Goal: Communication & Community: Answer question/provide support

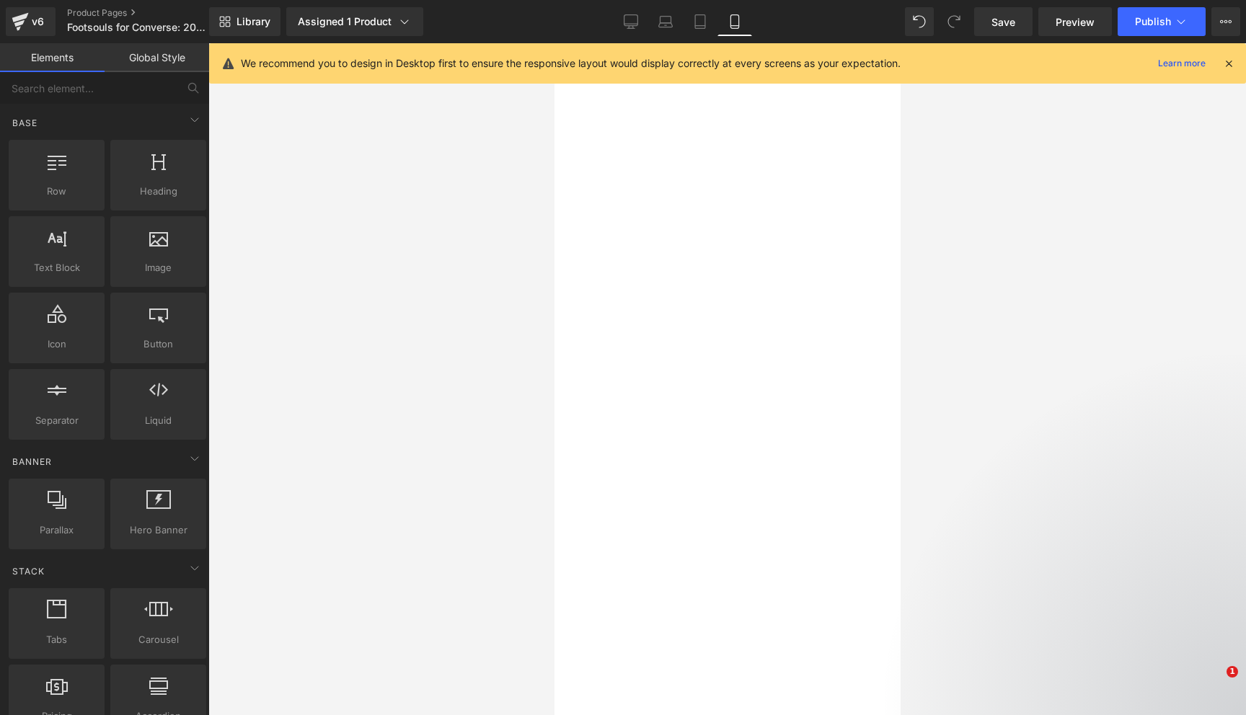
select select "3.5 Mens | 5.5 Womens"
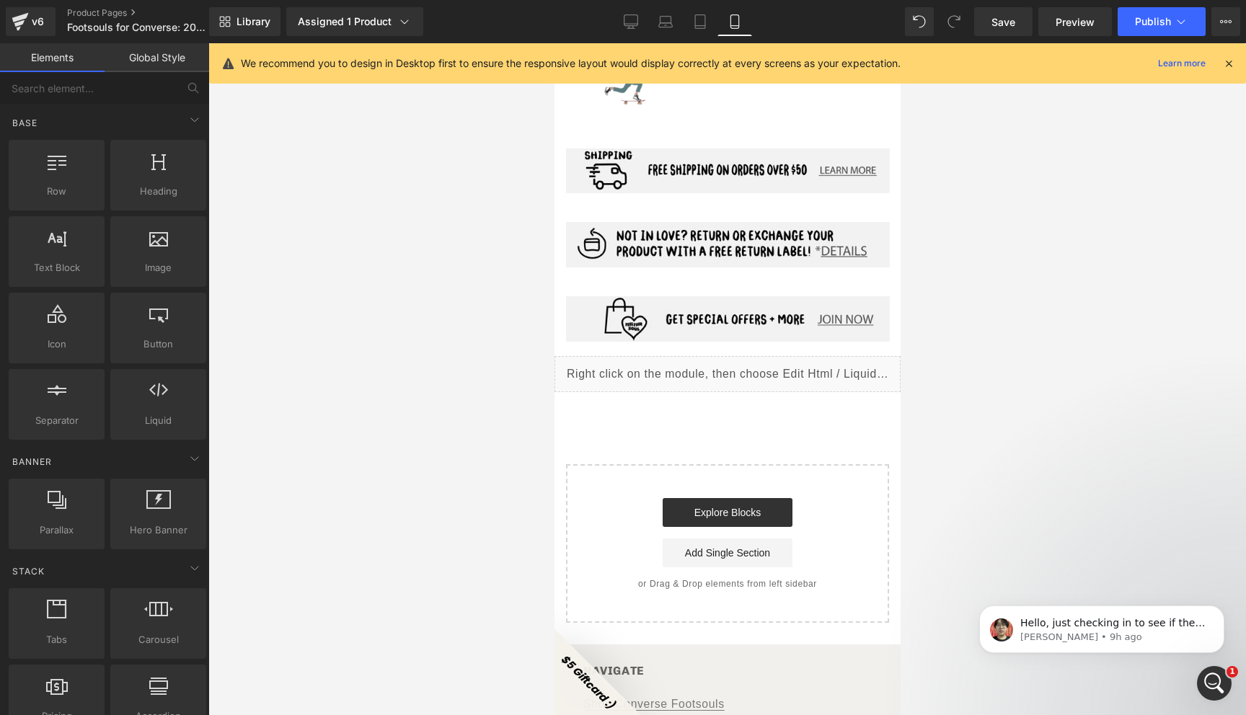
scroll to position [0, 286]
click at [1218, 682] on icon "Open Intercom Messenger" at bounding box center [1215, 684] width 24 height 24
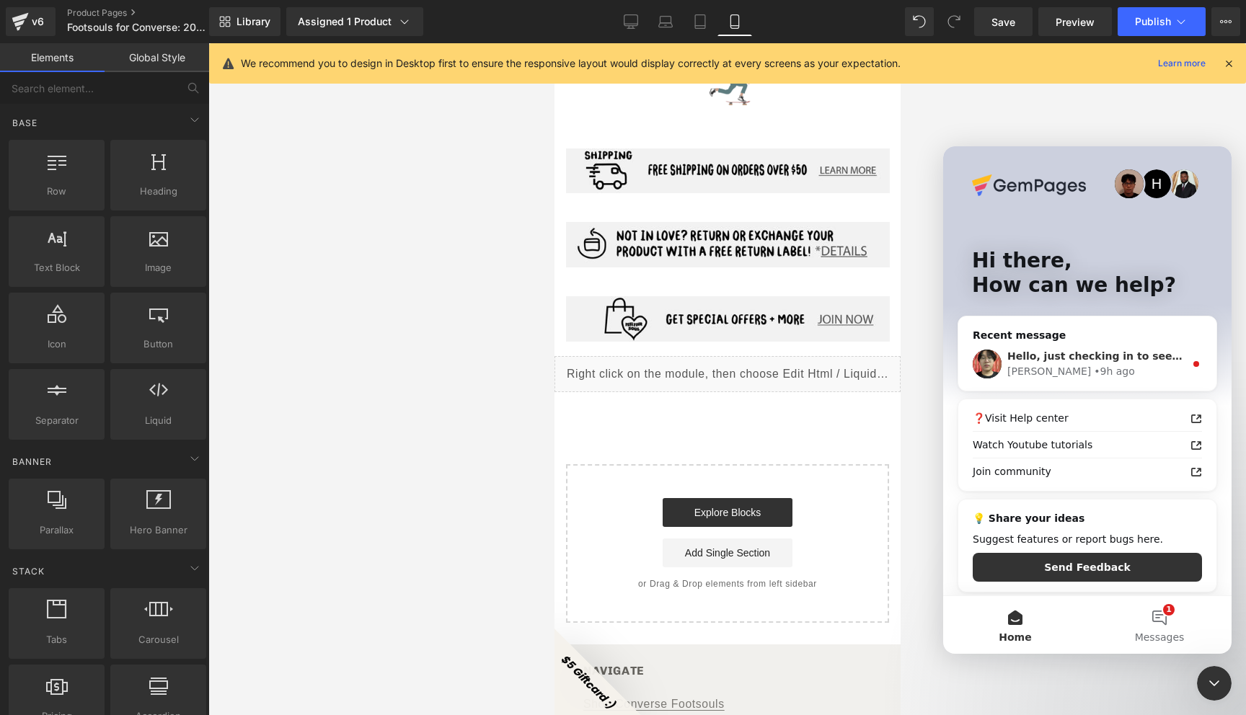
click at [1131, 364] on div "[PERSON_NAME] • 9h ago" at bounding box center [1096, 371] width 177 height 15
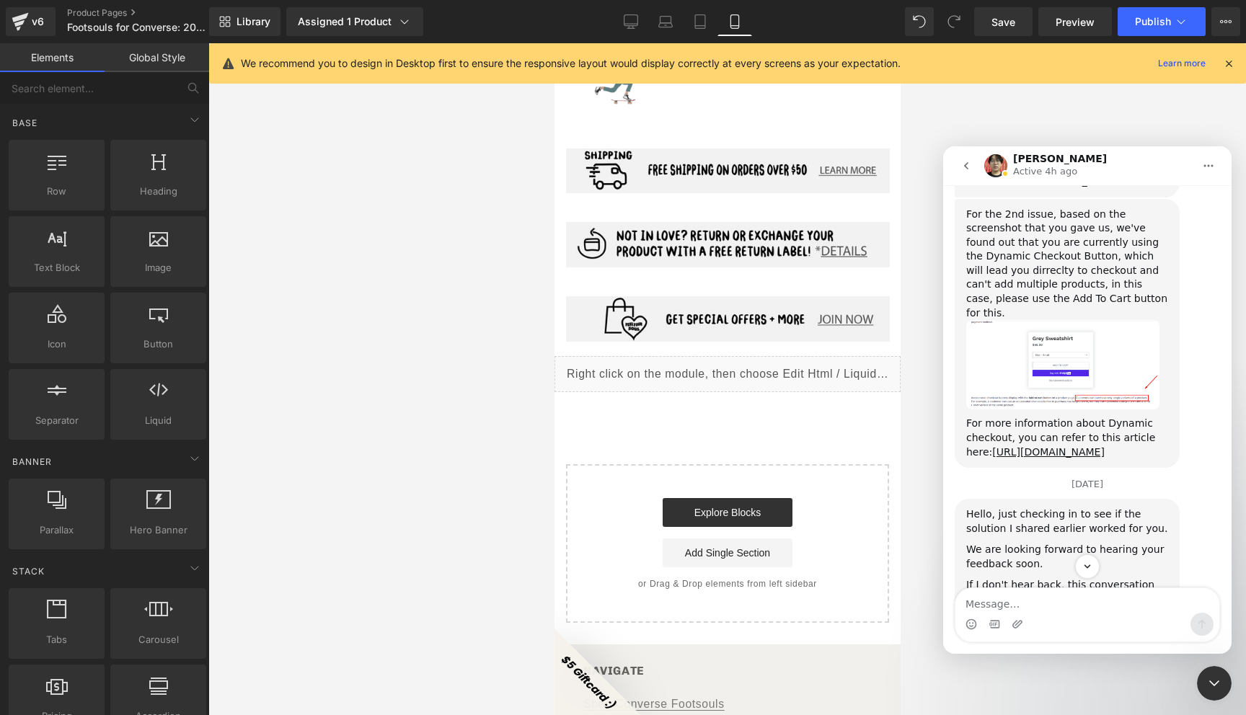
scroll to position [3951, 0]
click at [1133, 348] on img "Ethan says…" at bounding box center [1062, 361] width 193 height 89
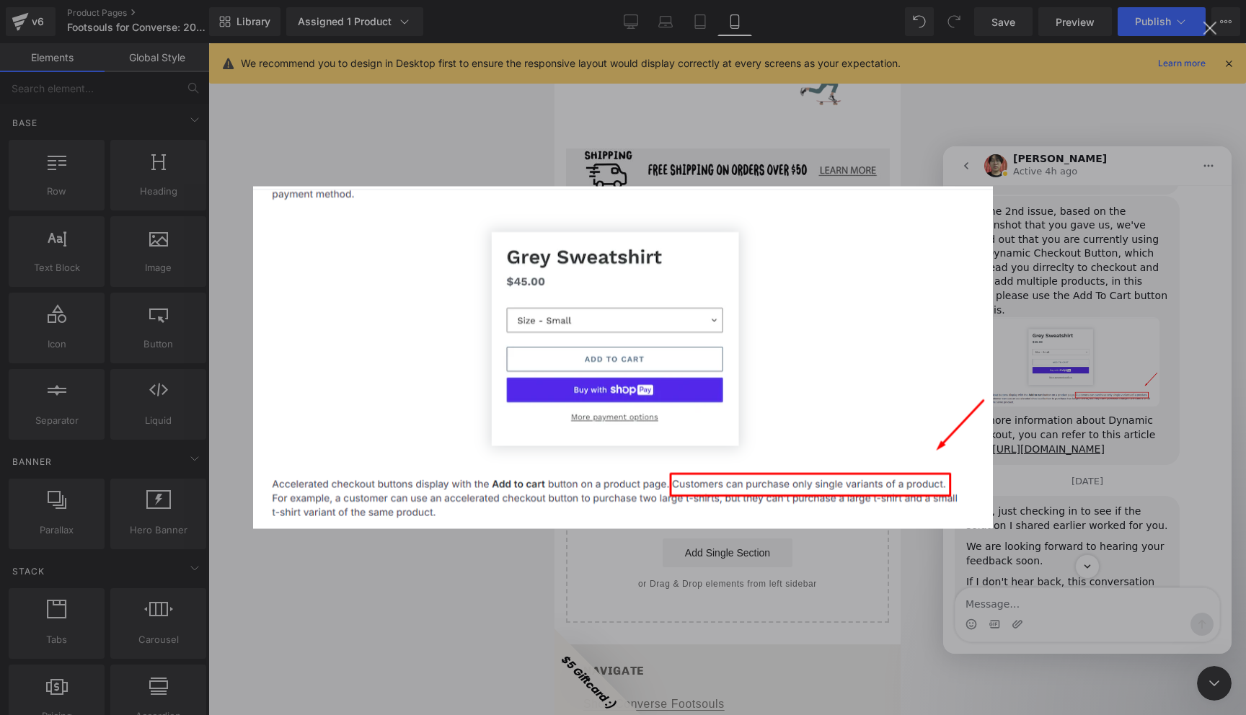
click at [1034, 371] on div "Intercom messenger" at bounding box center [623, 357] width 1246 height 715
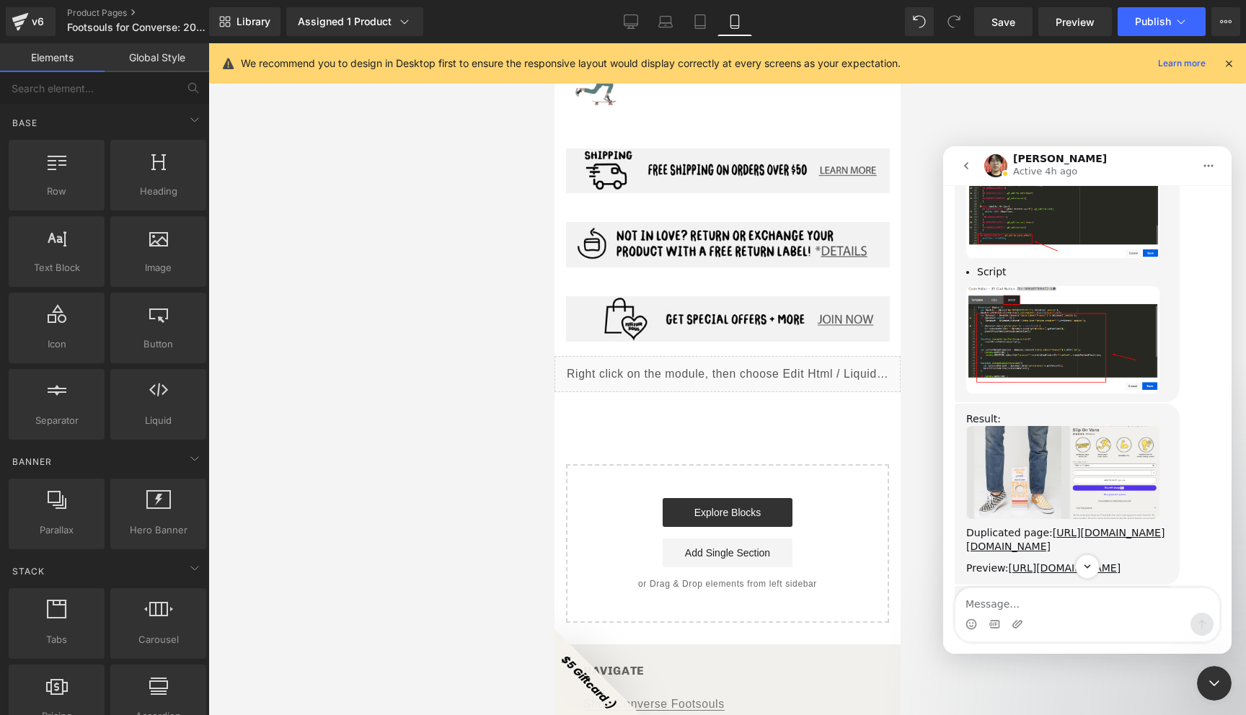
scroll to position [3568, 0]
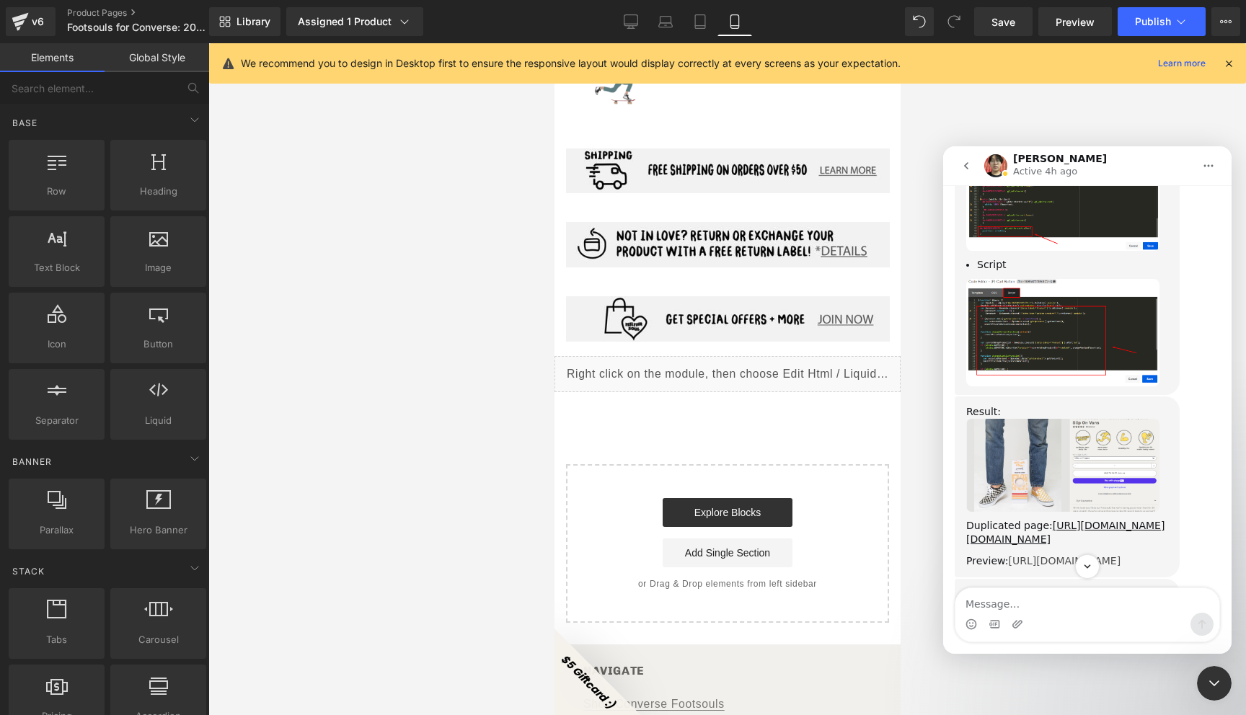
click at [1052, 555] on link "[URL][DOMAIN_NAME]" at bounding box center [1064, 561] width 113 height 12
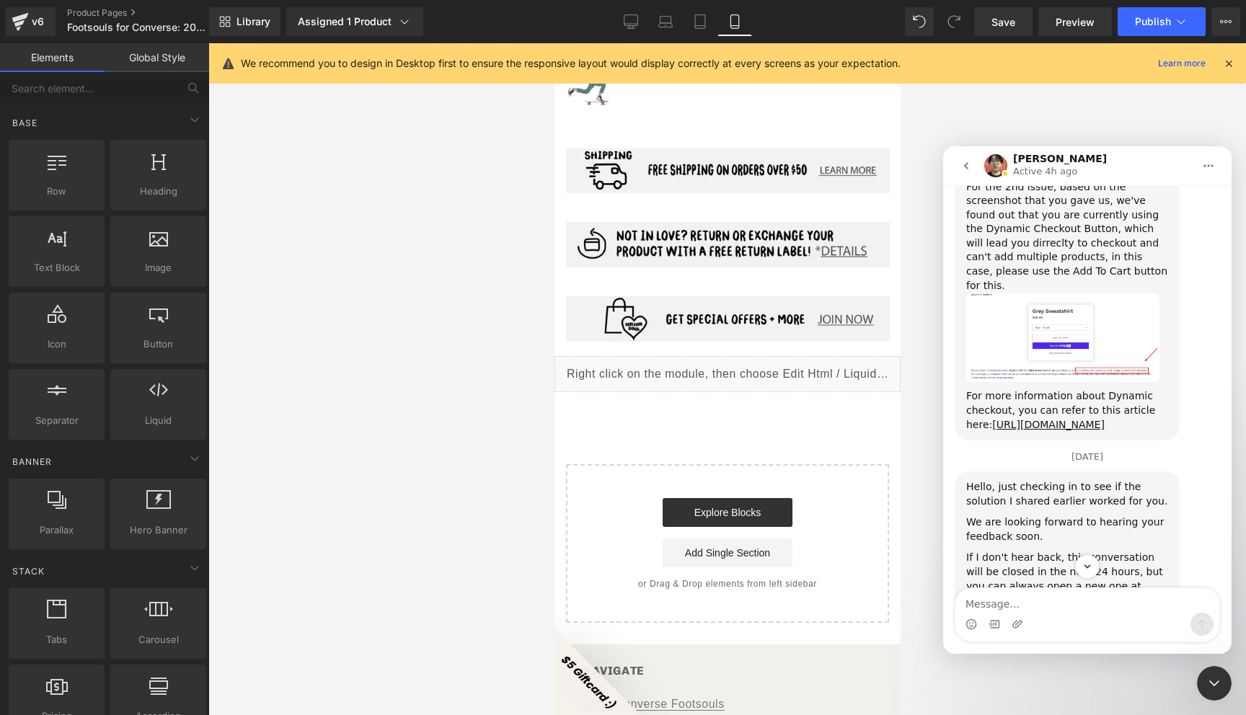
scroll to position [4022, 0]
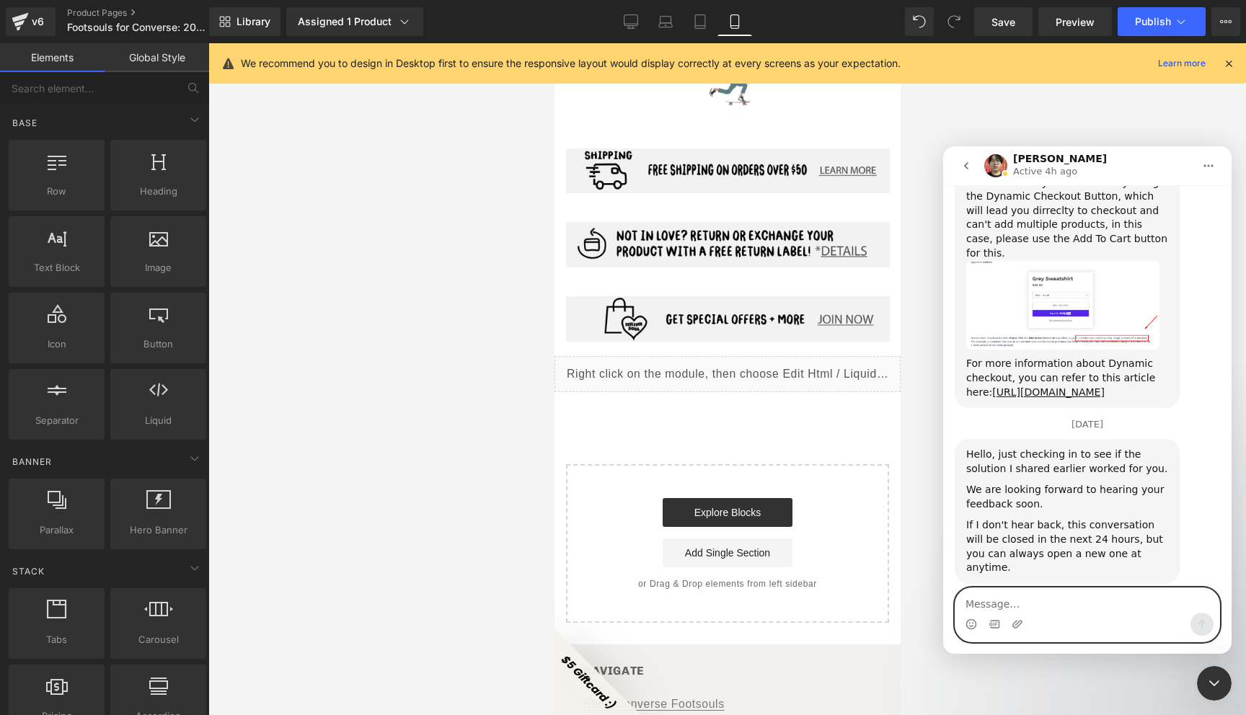
click at [1004, 599] on textarea "Message…" at bounding box center [1088, 601] width 264 height 25
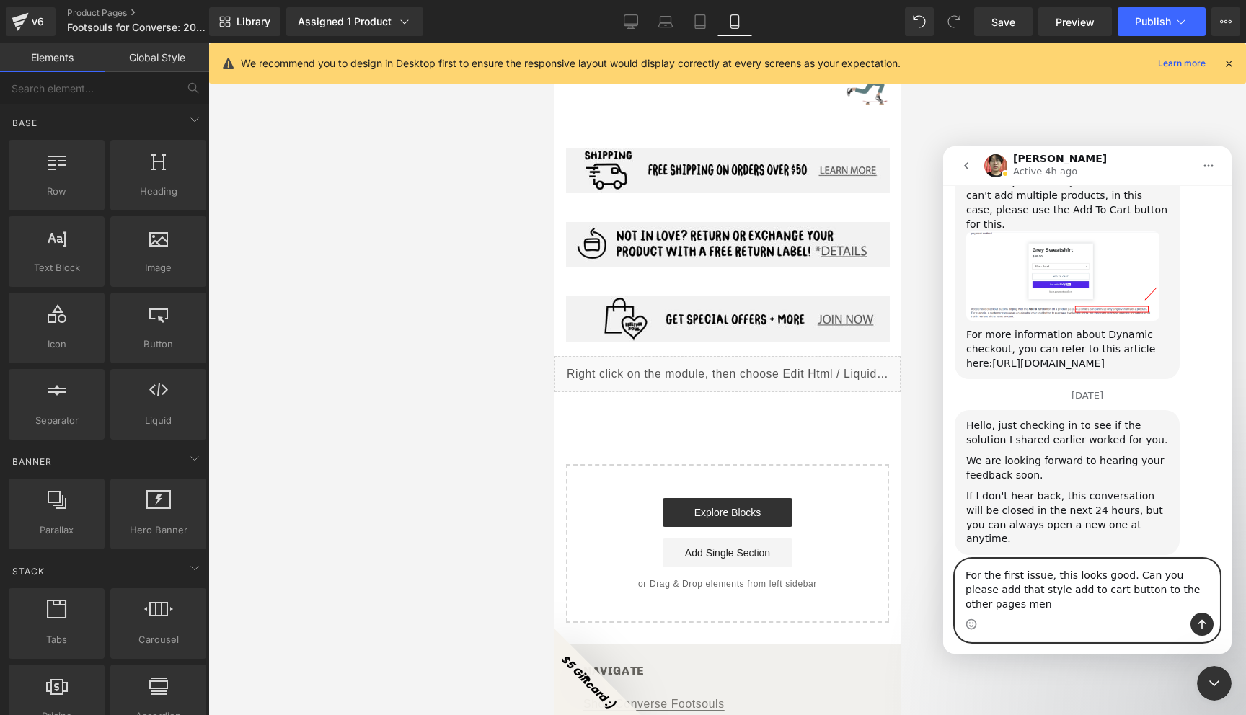
scroll to position [4051, 0]
type textarea "For the first issue, this looks good. Can you please add that style add to cart…"
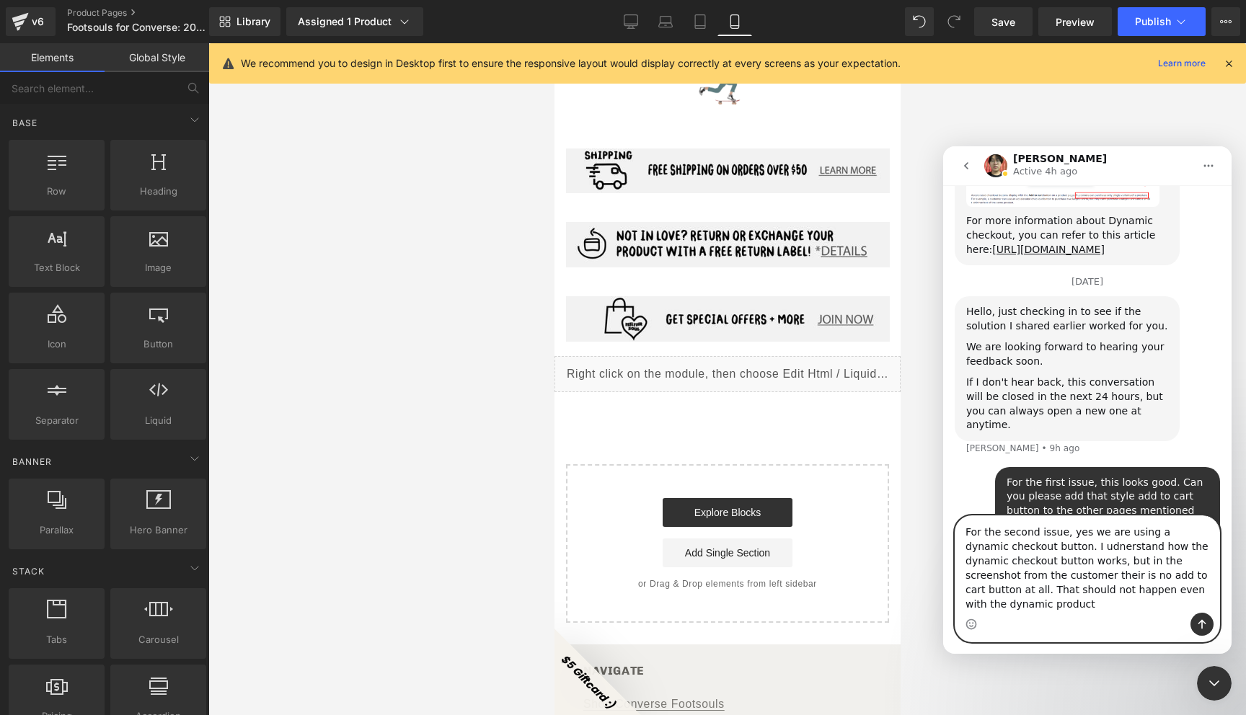
scroll to position [4166, 0]
type textarea "For the second issue, yes we are using a dynamic checkout button. I udnerstand …"
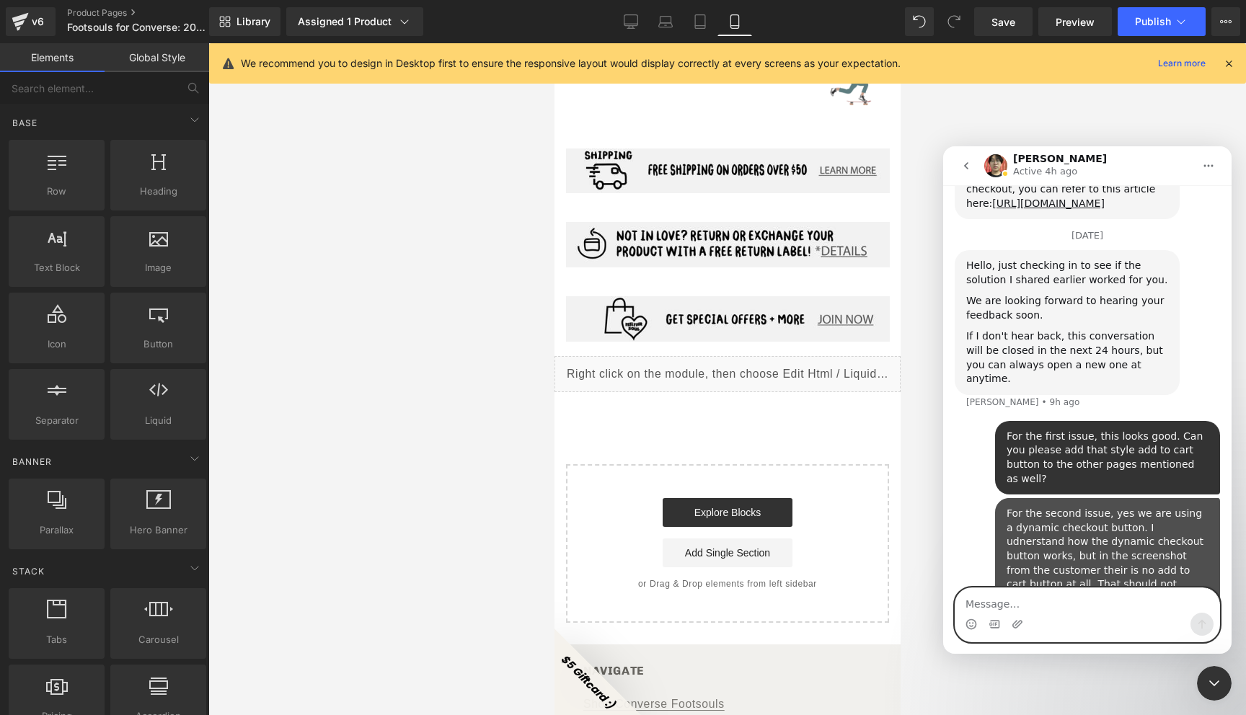
scroll to position [4211, 0]
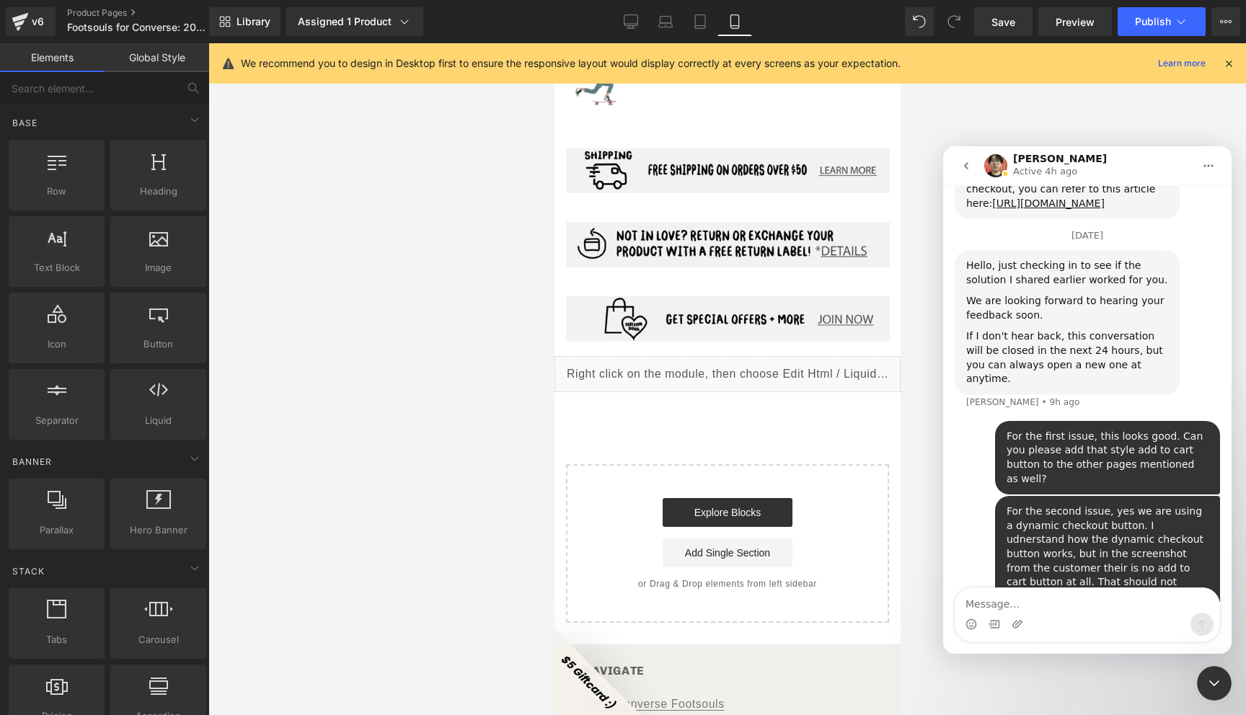
click at [1022, 125] on div at bounding box center [623, 336] width 1246 height 672
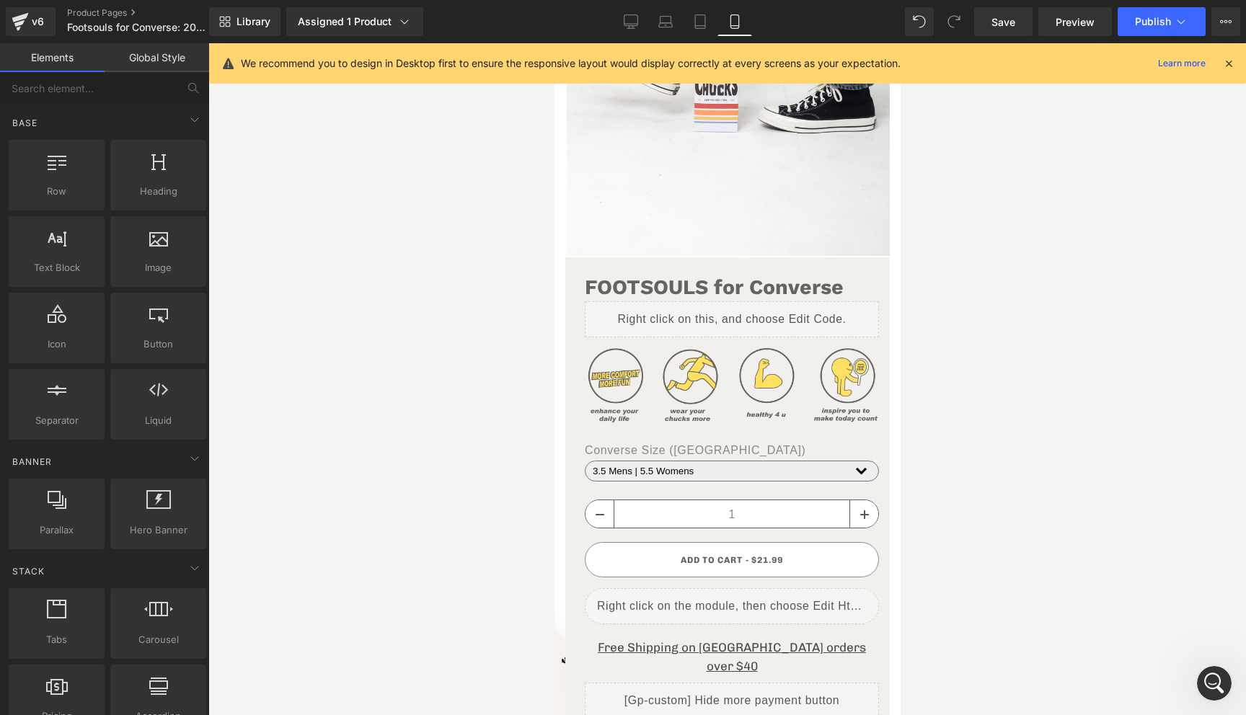
scroll to position [334, 0]
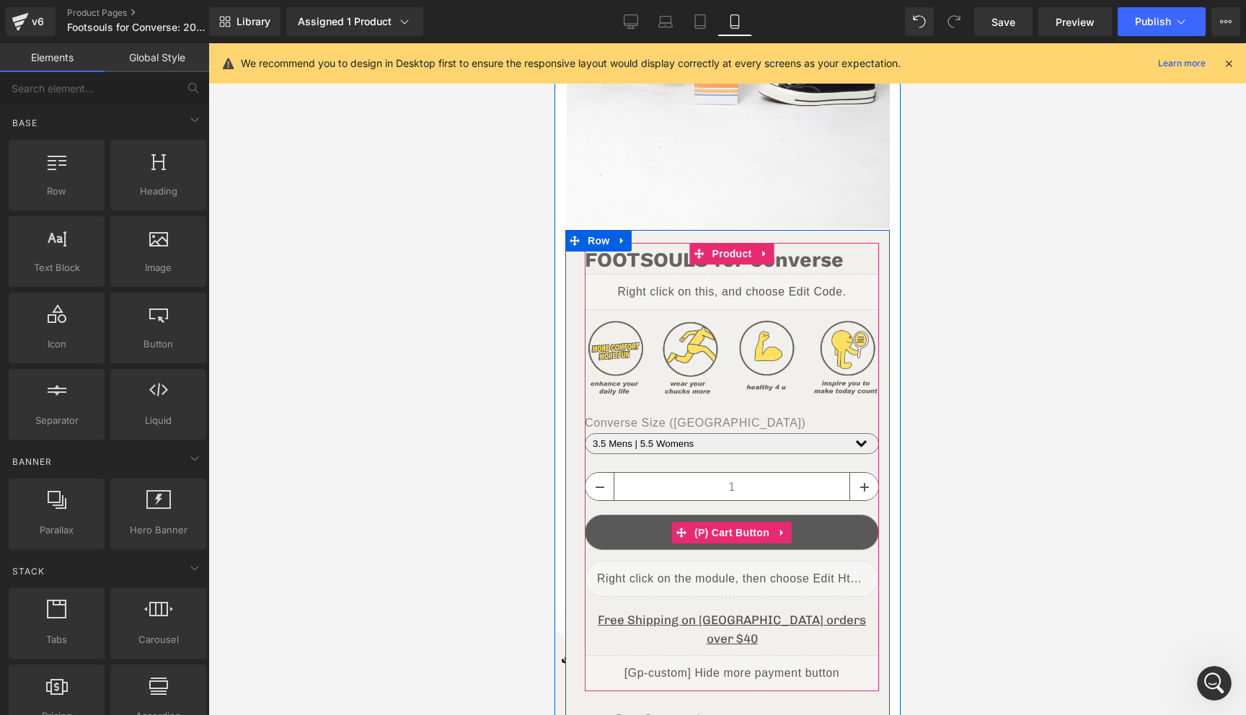
click at [822, 528] on button "ADD TO CART - $21.99" at bounding box center [731, 532] width 294 height 35
